Goal: Task Accomplishment & Management: Complete application form

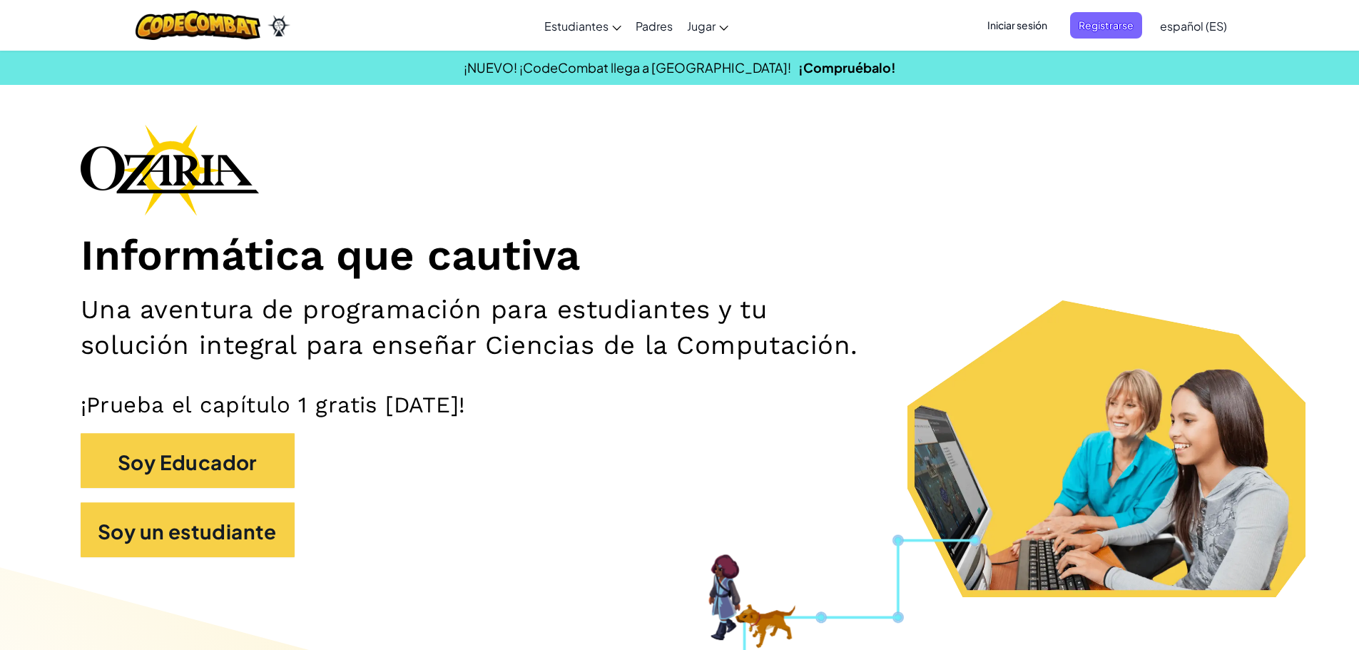
click at [1027, 24] on font "Iniciar sesión" at bounding box center [1017, 25] width 60 height 13
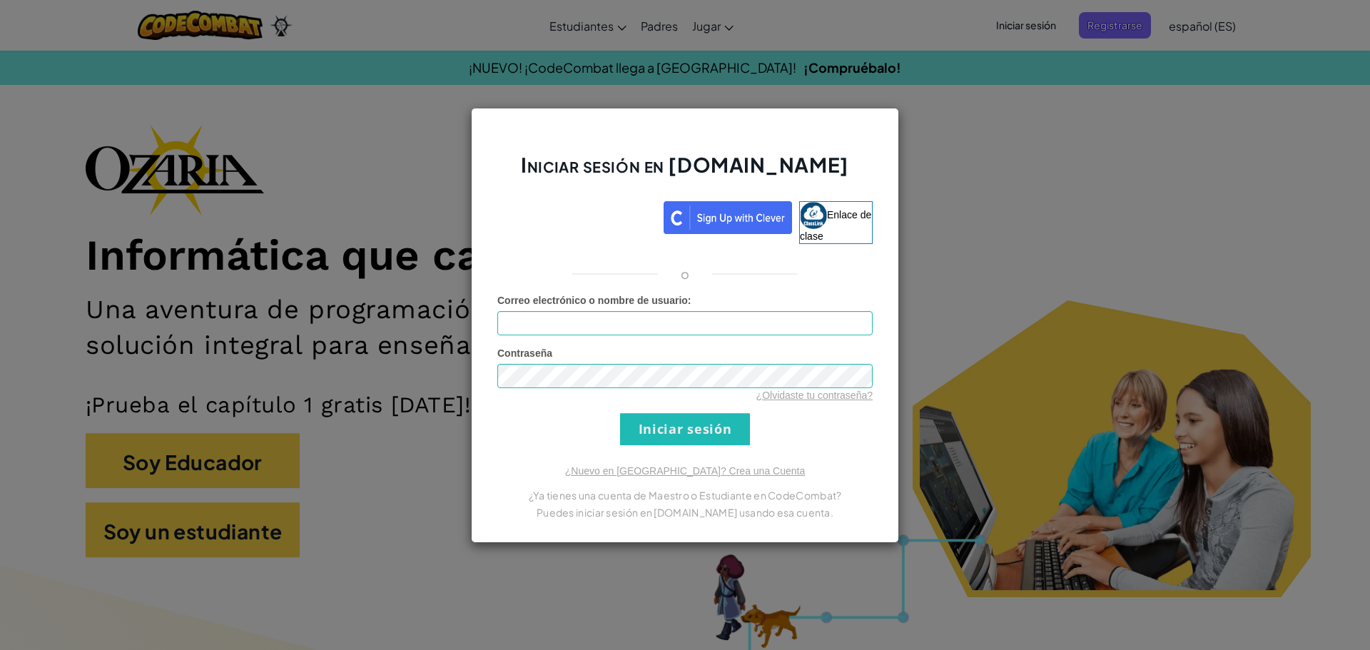
click at [1057, 231] on div "Iniciar sesión en [DOMAIN_NAME] Enlace de clase o Error desconocido. Correo ele…" at bounding box center [685, 325] width 1370 height 650
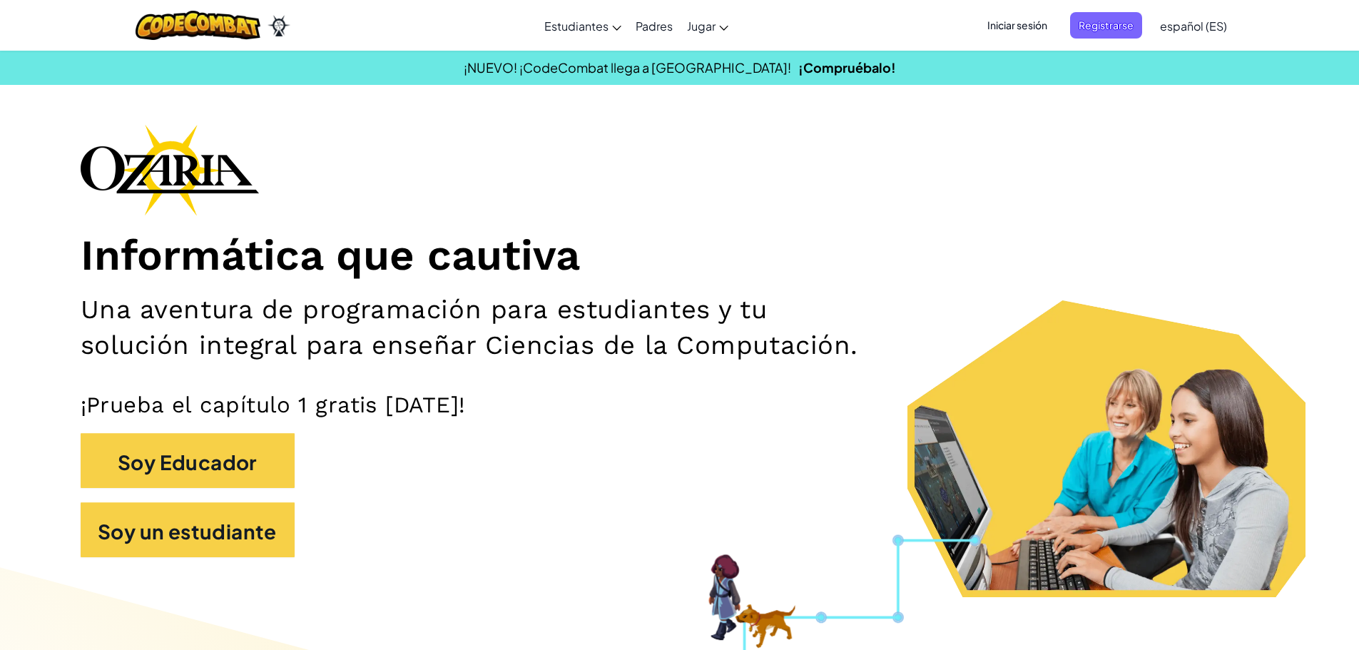
click at [1014, 19] on font "Iniciar sesión" at bounding box center [1017, 25] width 60 height 13
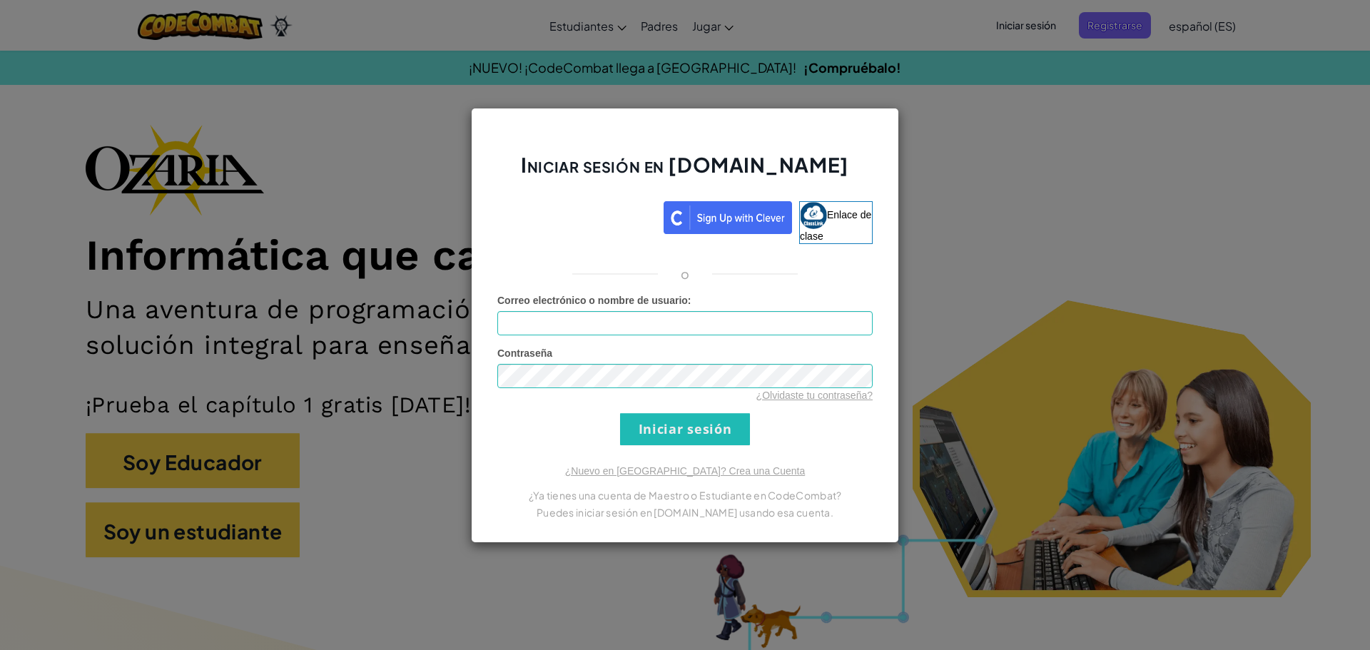
click at [1022, 108] on div "Iniciar sesión en [DOMAIN_NAME] Enlace de clase o Error desconocido. Correo ele…" at bounding box center [685, 325] width 1370 height 650
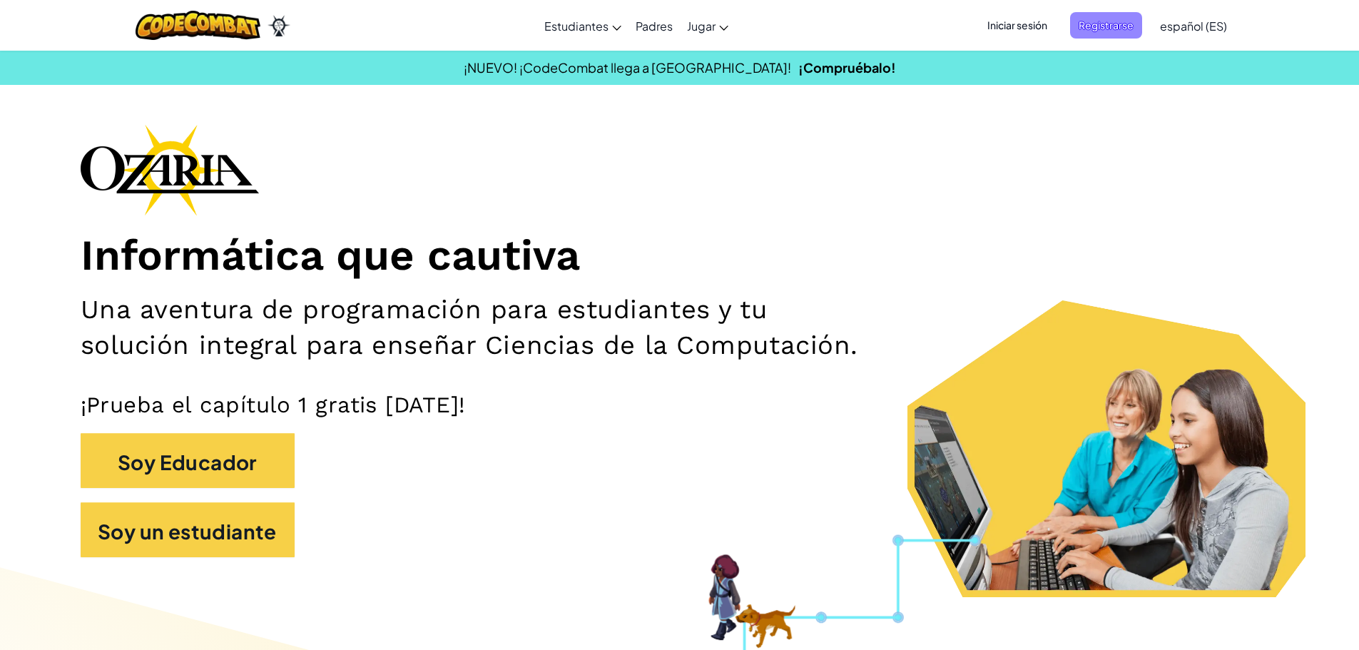
click at [1124, 17] on span "Registrarse" at bounding box center [1106, 25] width 72 height 26
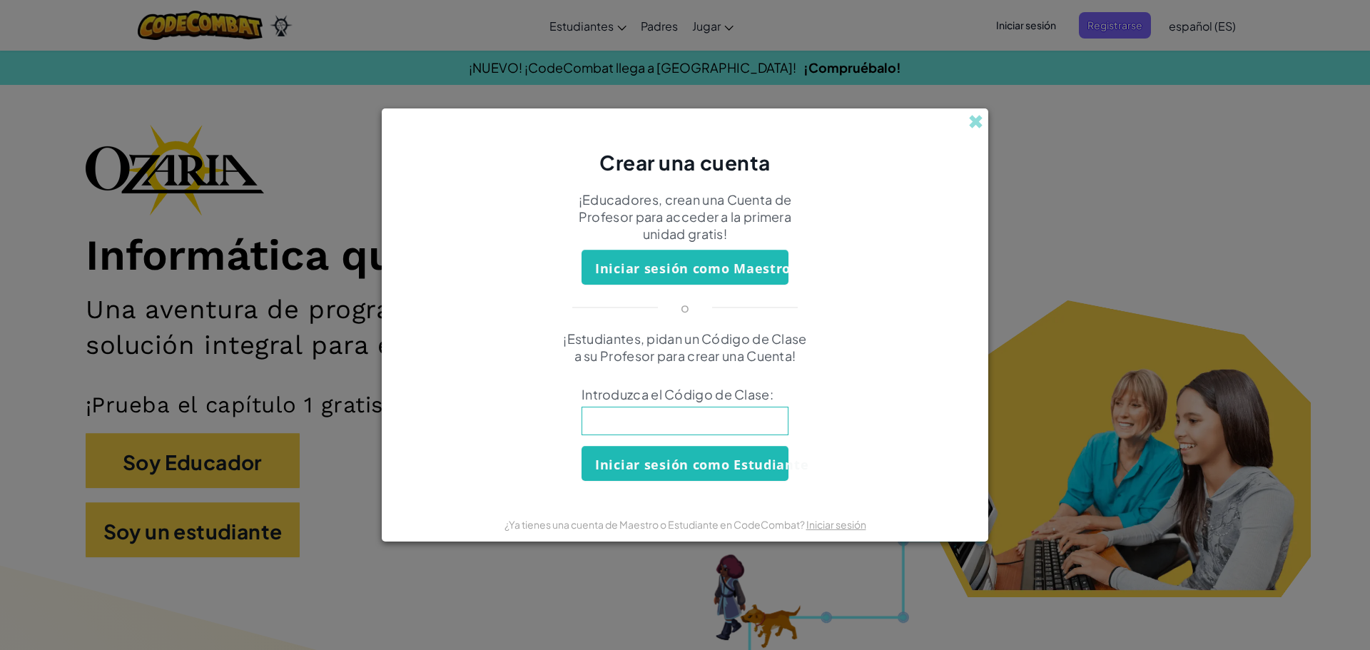
click at [1091, 238] on div "Crear una cuenta ¡Educadores, crean una Cuenta de Profesor para acceder a la pr…" at bounding box center [685, 325] width 1370 height 650
click at [980, 124] on span at bounding box center [975, 121] width 15 height 15
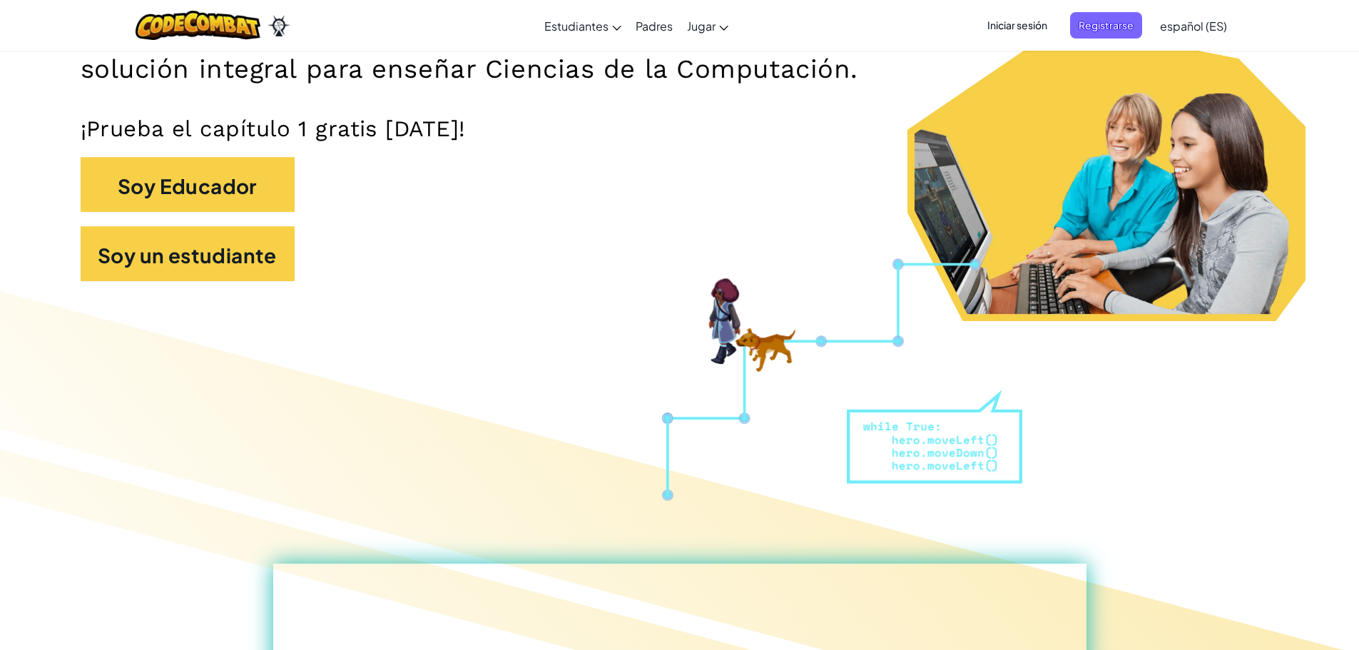
scroll to position [143, 0]
